Goal: Transaction & Acquisition: Purchase product/service

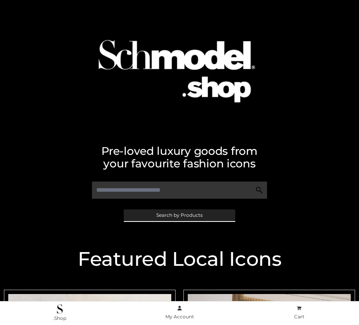
click at [179, 215] on span "Search by Products" at bounding box center [179, 215] width 46 height 5
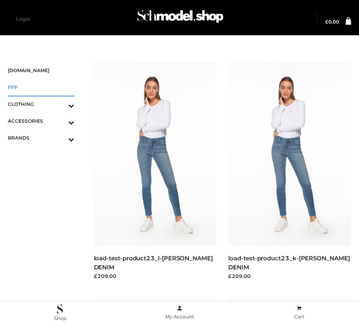
click at [41, 87] on span "FFP" at bounding box center [41, 87] width 66 height 9
